Goal: Information Seeking & Learning: Learn about a topic

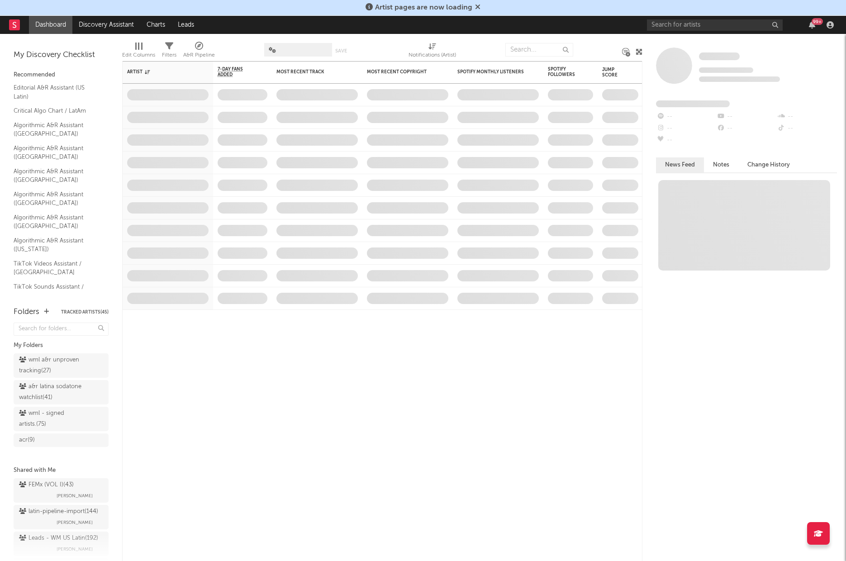
click at [669, 10] on div "Artist pages are now loading" at bounding box center [423, 8] width 846 height 16
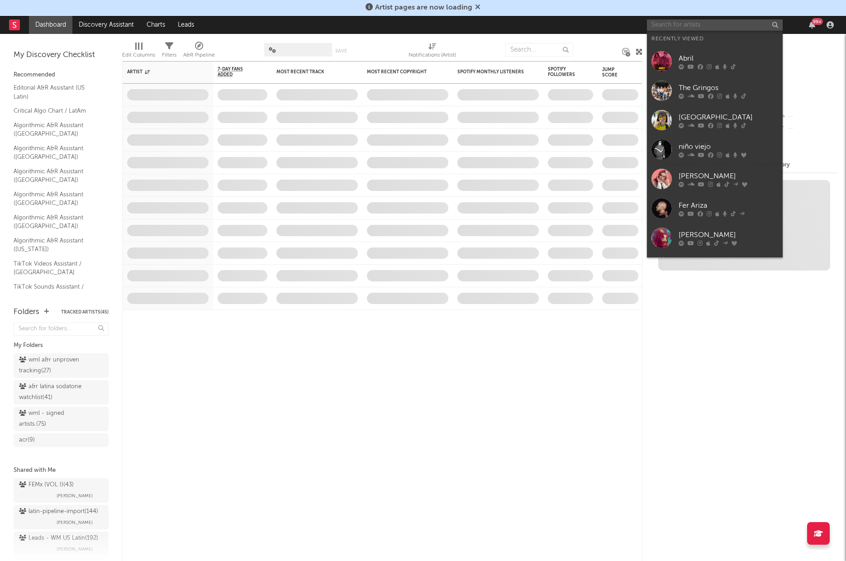
click at [673, 24] on input "text" at bounding box center [715, 24] width 136 height 11
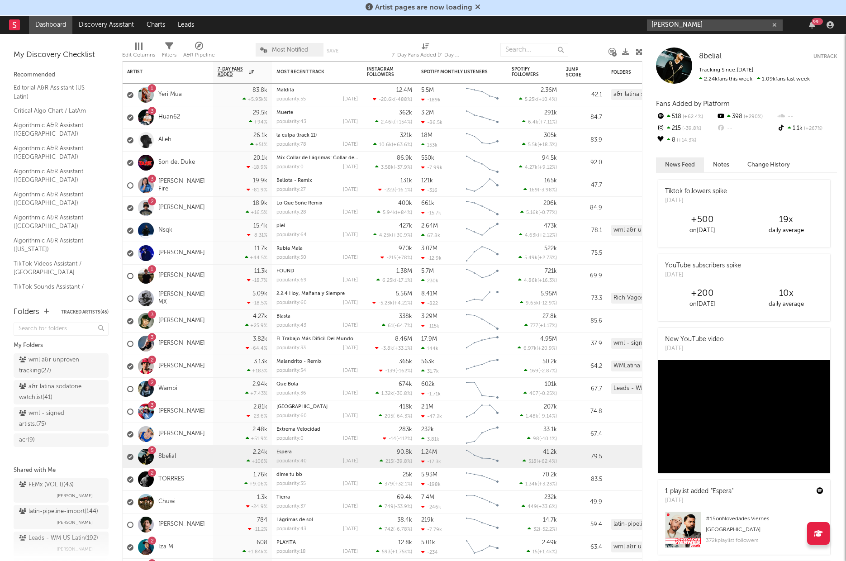
type input "gonza silva"
click at [695, 28] on input "gonza silva" at bounding box center [715, 24] width 136 height 11
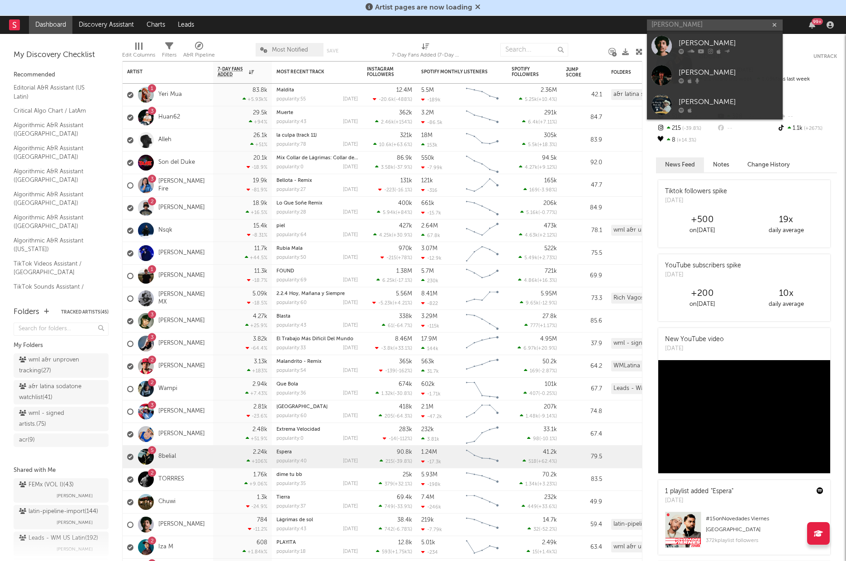
click at [698, 45] on div "Gonza Silva" at bounding box center [729, 43] width 100 height 11
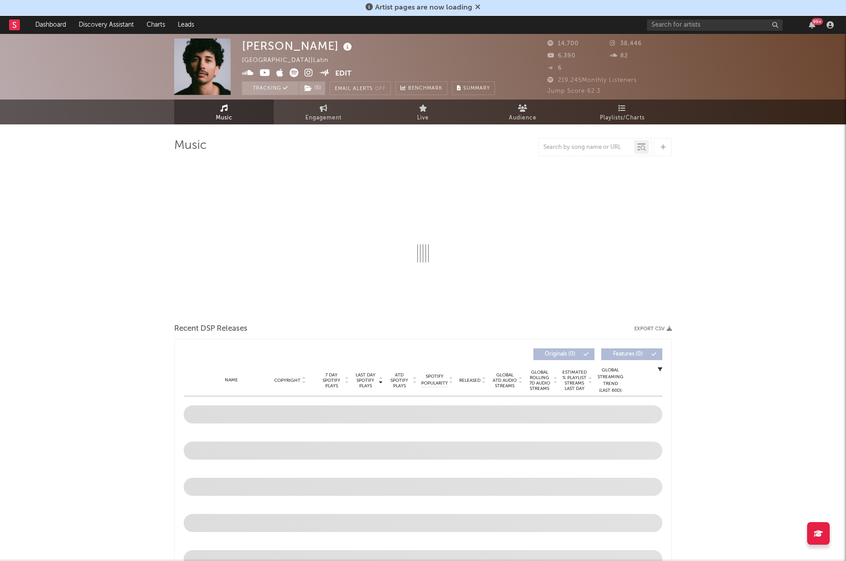
select select "6m"
